Goal: Task Accomplishment & Management: Manage account settings

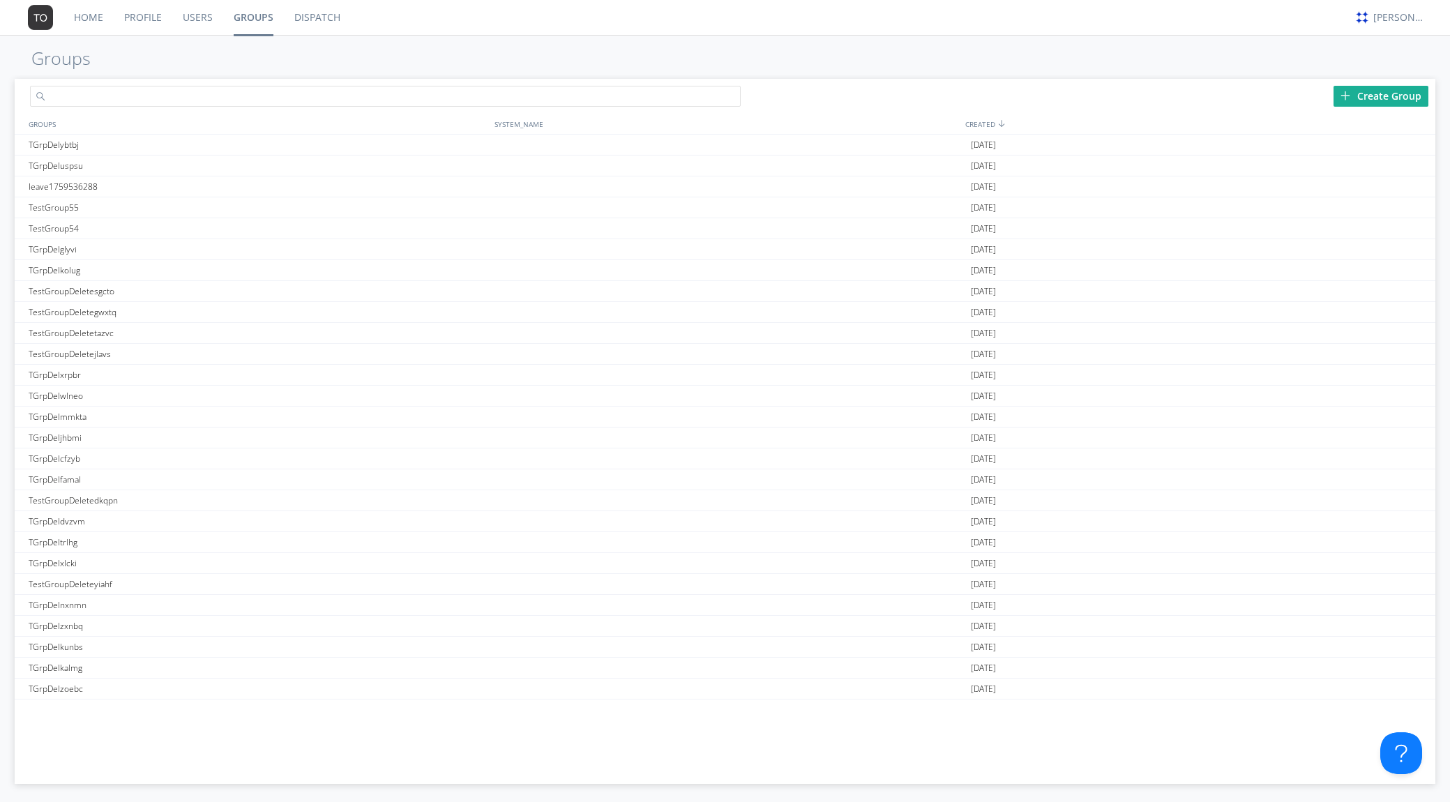
click at [343, 96] on input "text" at bounding box center [385, 96] width 711 height 21
type input "TestGroup56"
click at [1374, 98] on div "Create Group" at bounding box center [1381, 96] width 95 height 21
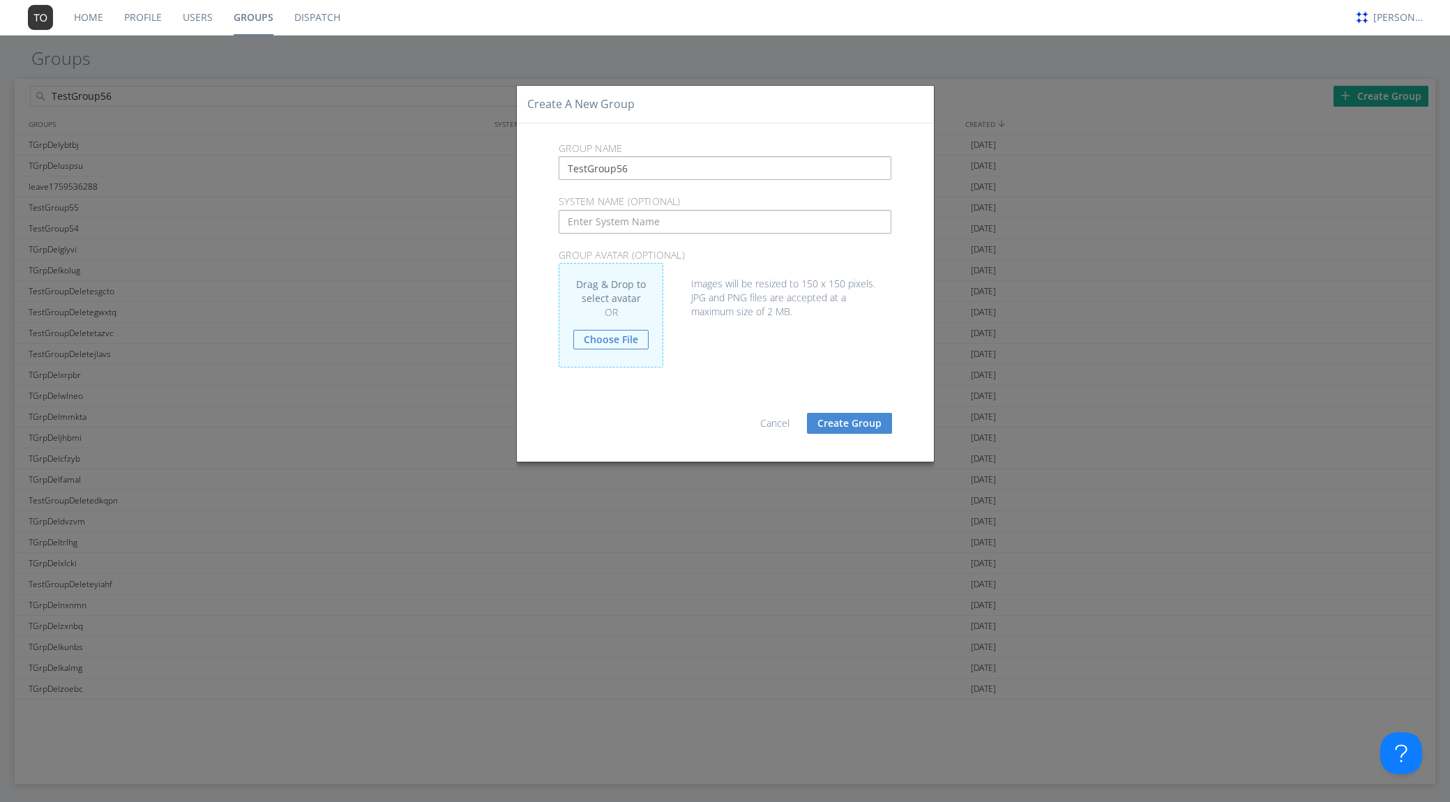
type input "TestGroup56"
click at [736, 263] on div "Images will be resized to 150 x 150 pixels. JPG and PNG files are accepted at a…" at bounding box center [725, 291] width 333 height 56
click at [848, 420] on button "Create Group" at bounding box center [849, 423] width 85 height 21
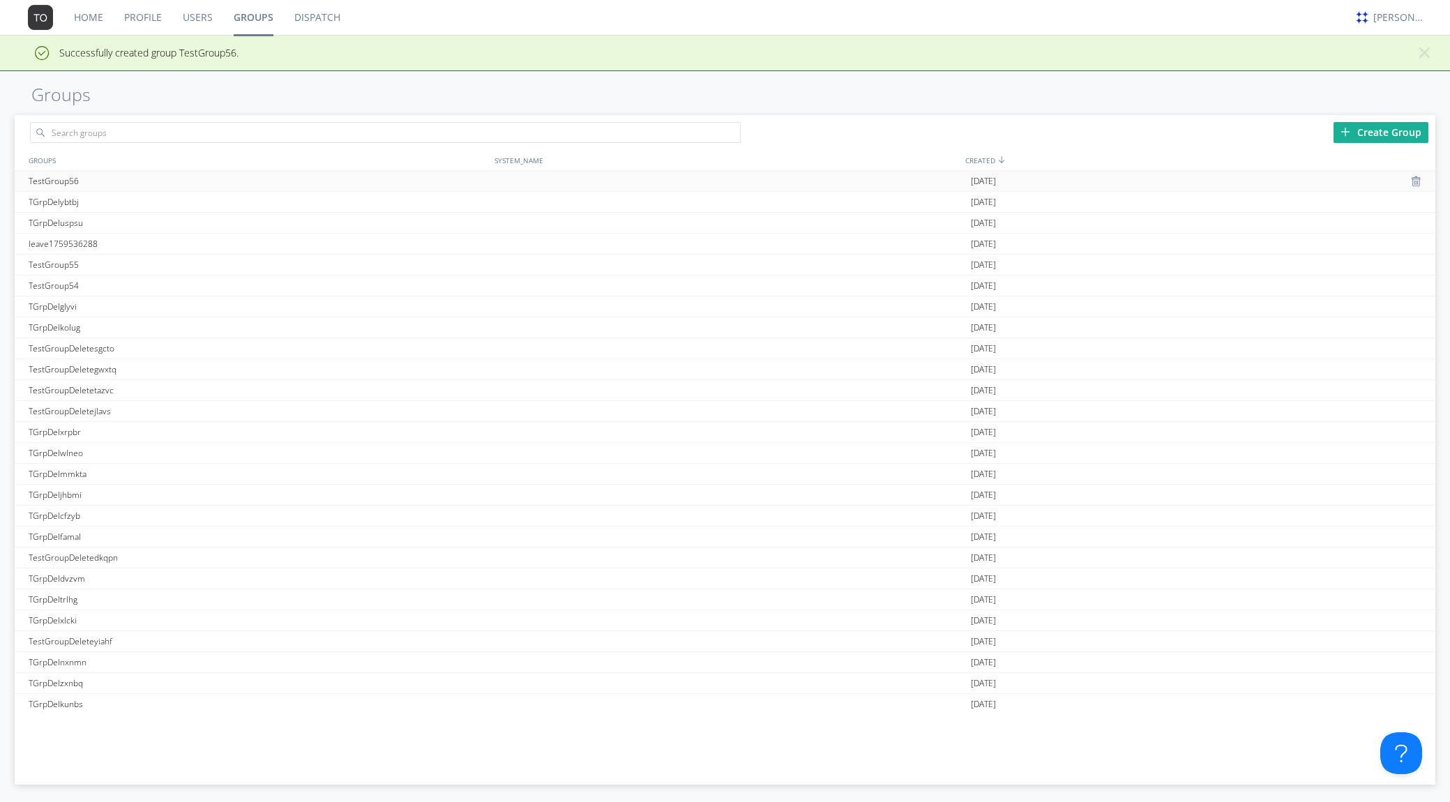
click at [98, 180] on div "TestGroup56" at bounding box center [259, 181] width 468 height 20
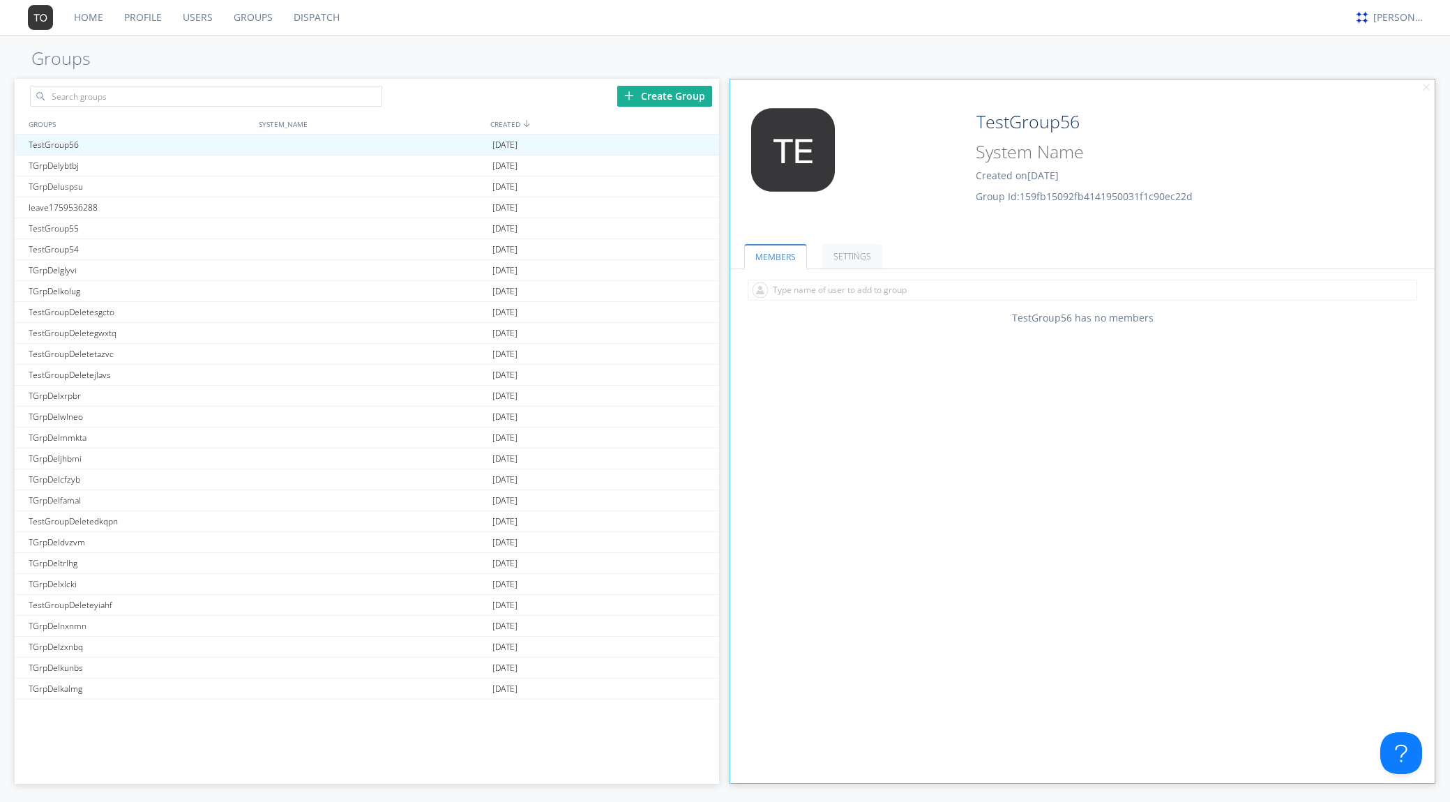
click at [1023, 580] on div "MEMBERS SETTINGS TestGroup56 has no members ON Translation Enabled All messages…" at bounding box center [1082, 505] width 705 height 557
click at [981, 288] on input "text" at bounding box center [1083, 290] width 670 height 21
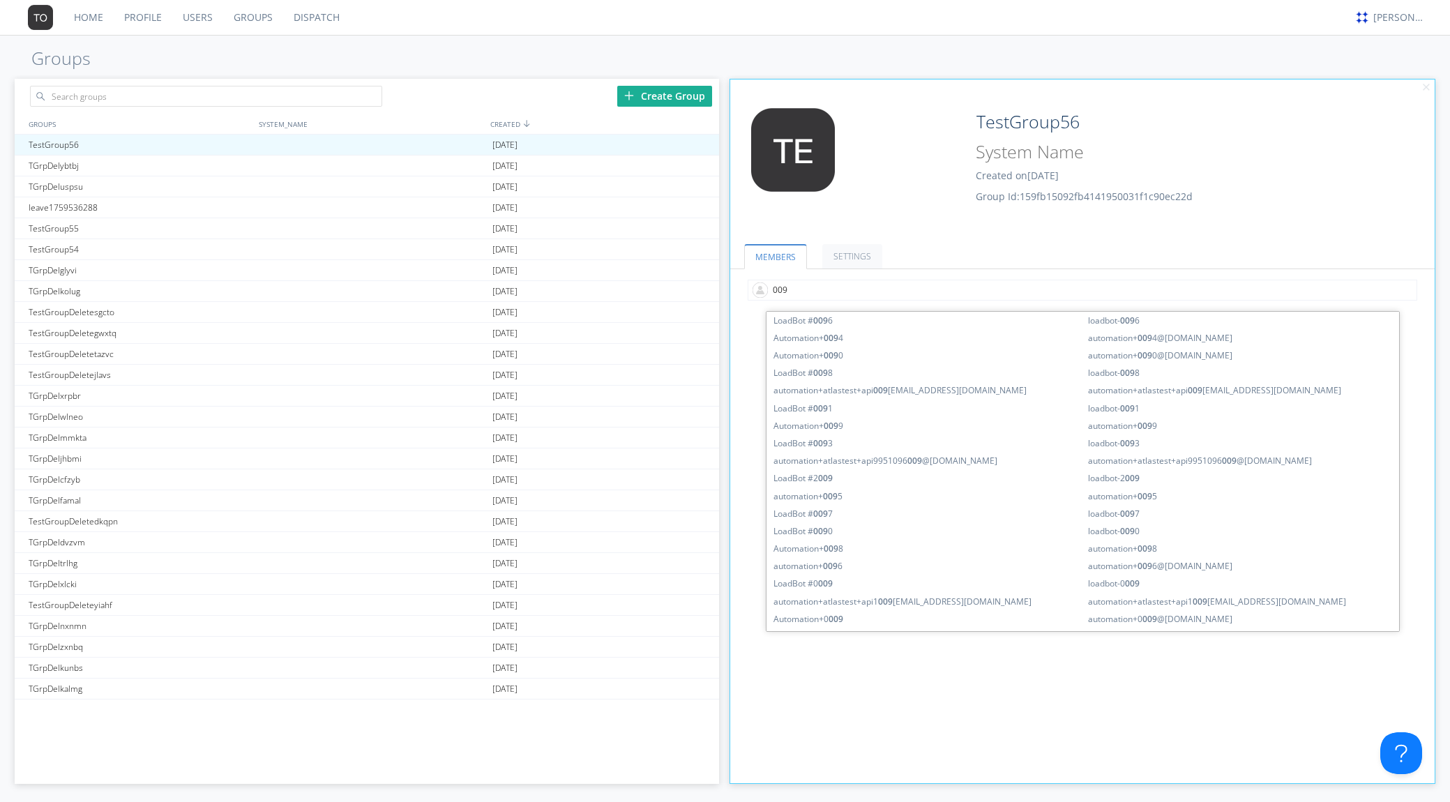
type input "0091"
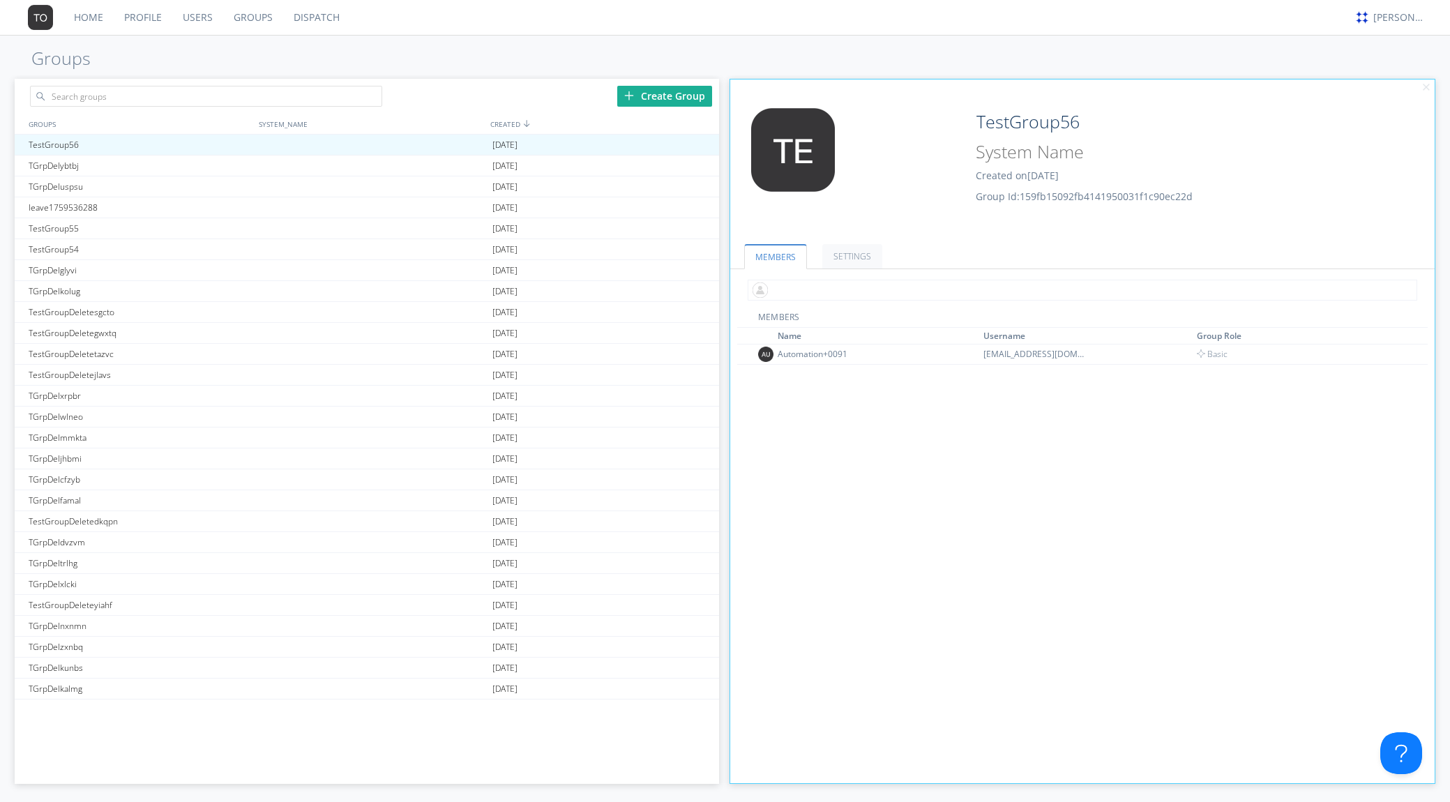
click at [834, 291] on input "text" at bounding box center [1083, 290] width 670 height 21
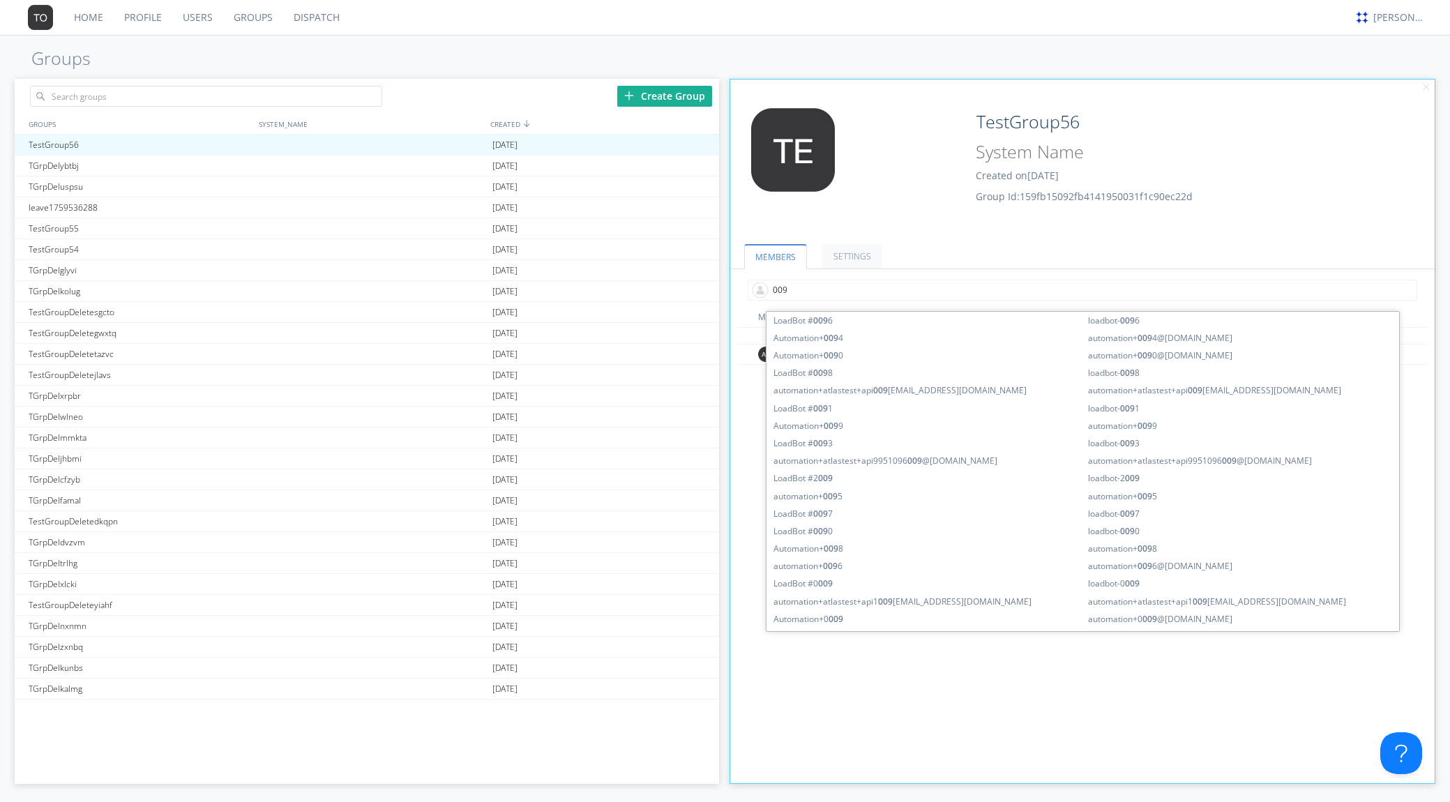
type input "0092"
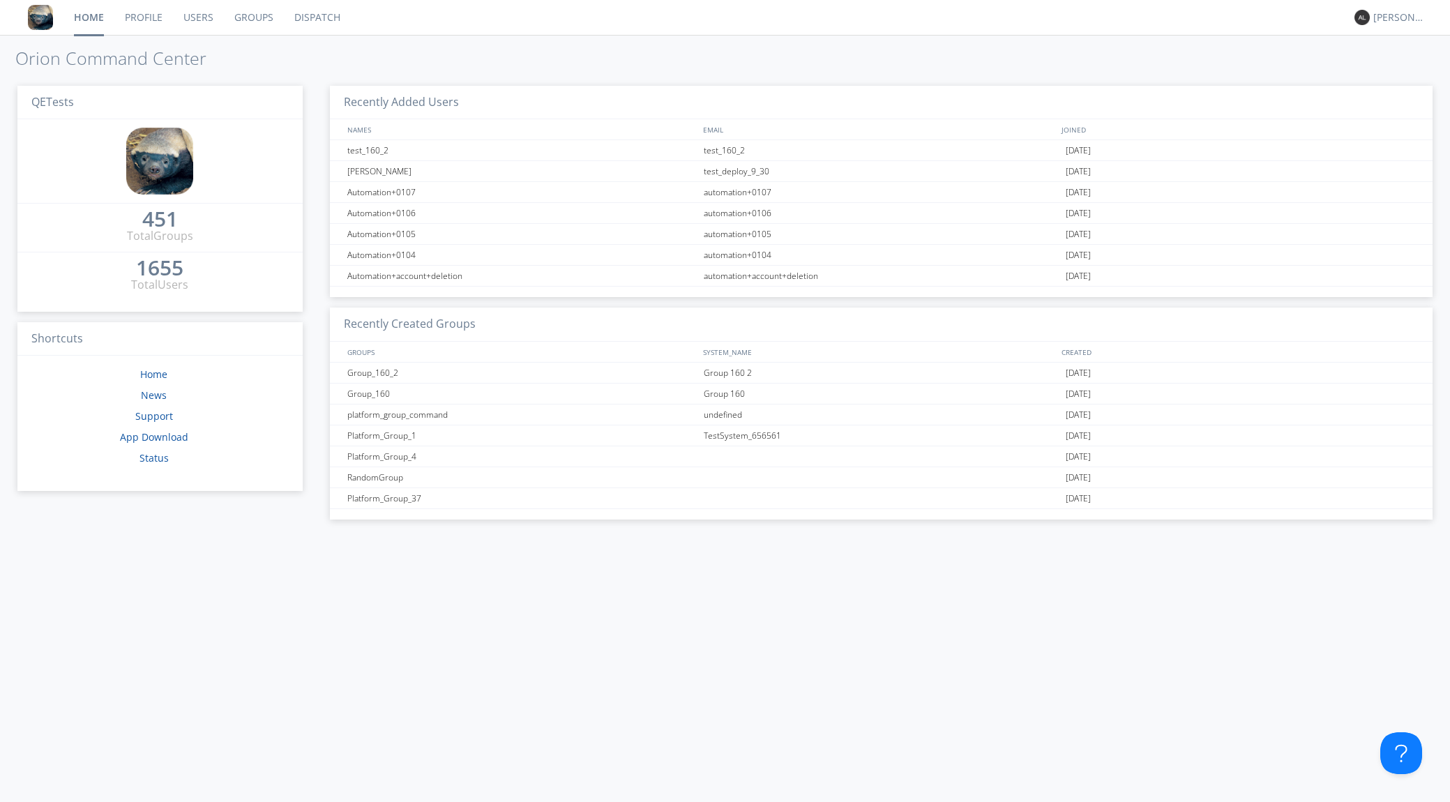
click at [261, 23] on link "Groups" at bounding box center [254, 17] width 60 height 35
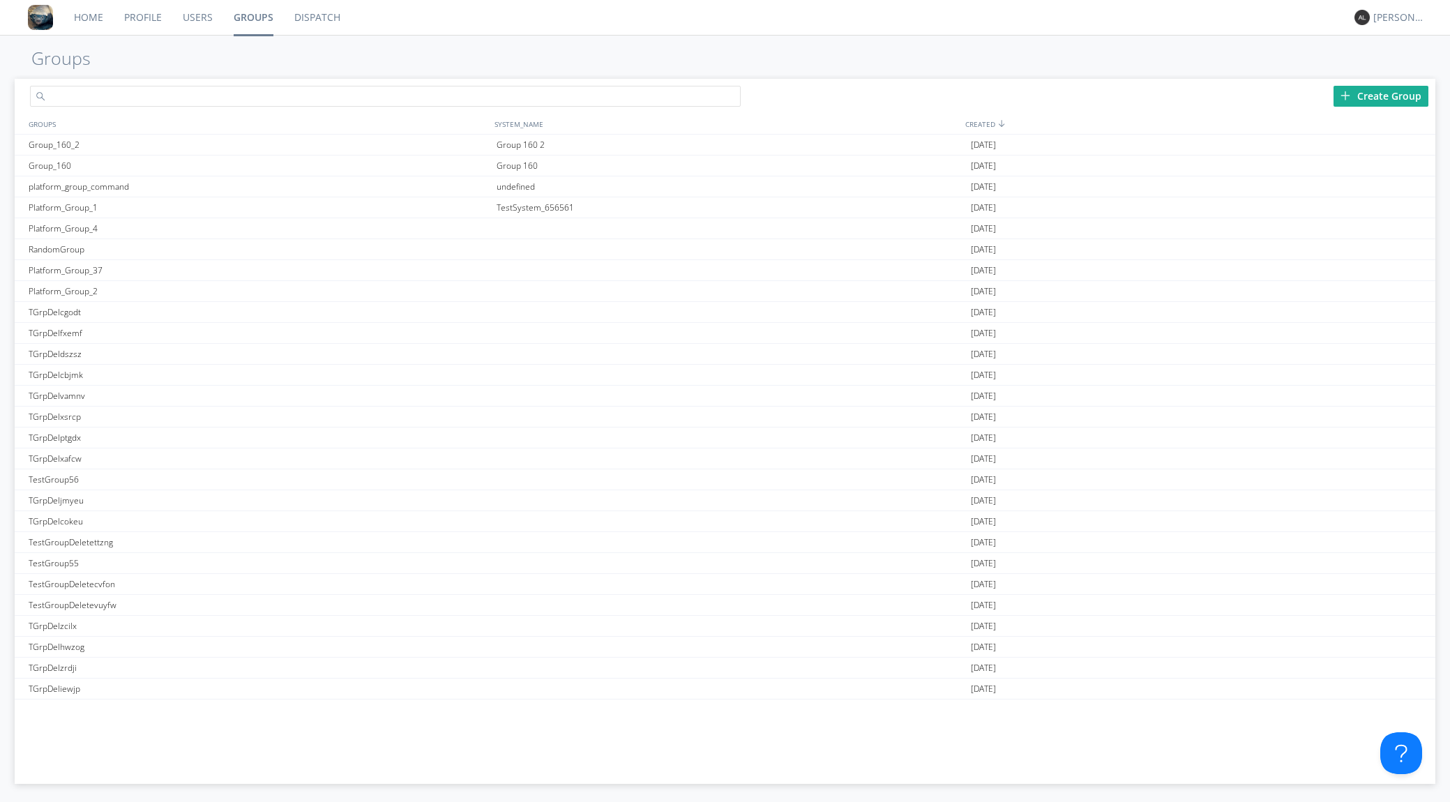
click at [244, 93] on input "text" at bounding box center [385, 96] width 711 height 21
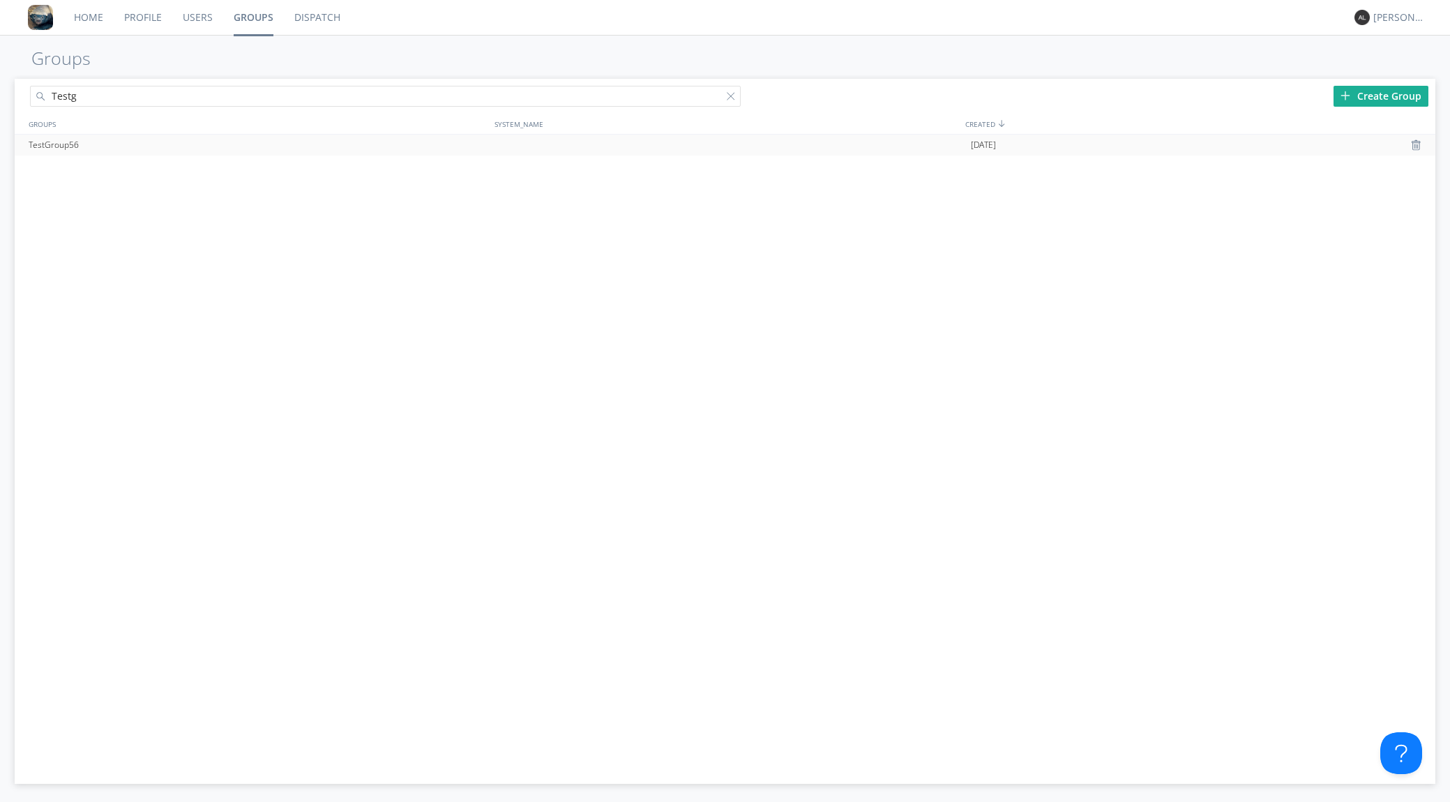
type input "Testg"
click at [52, 149] on div "TestGroup56" at bounding box center [259, 145] width 468 height 21
